Goal: Find specific page/section: Find specific page/section

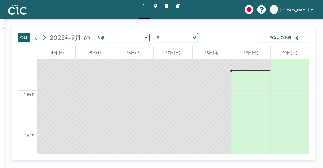
scroll to position [777, 0]
click at [44, 40] on icon at bounding box center [44, 38] width 5 height 8
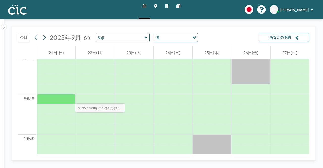
scroll to position [515, 0]
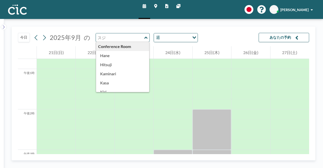
click at [126, 40] on input "text" at bounding box center [120, 37] width 48 height 8
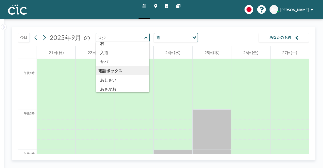
scroll to position [0, 0]
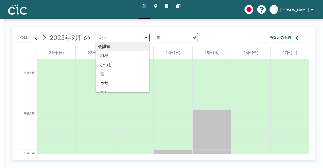
type input "Suji"
click at [158, 6] on link "マップ" at bounding box center [155, 9] width 11 height 19
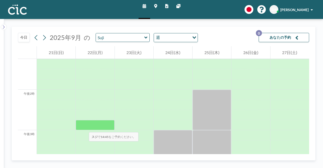
scroll to position [535, 0]
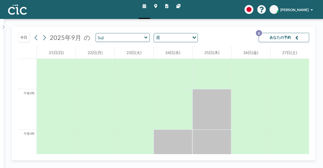
click at [154, 7] on icon at bounding box center [155, 6] width 3 height 4
